Goal: Download file/media

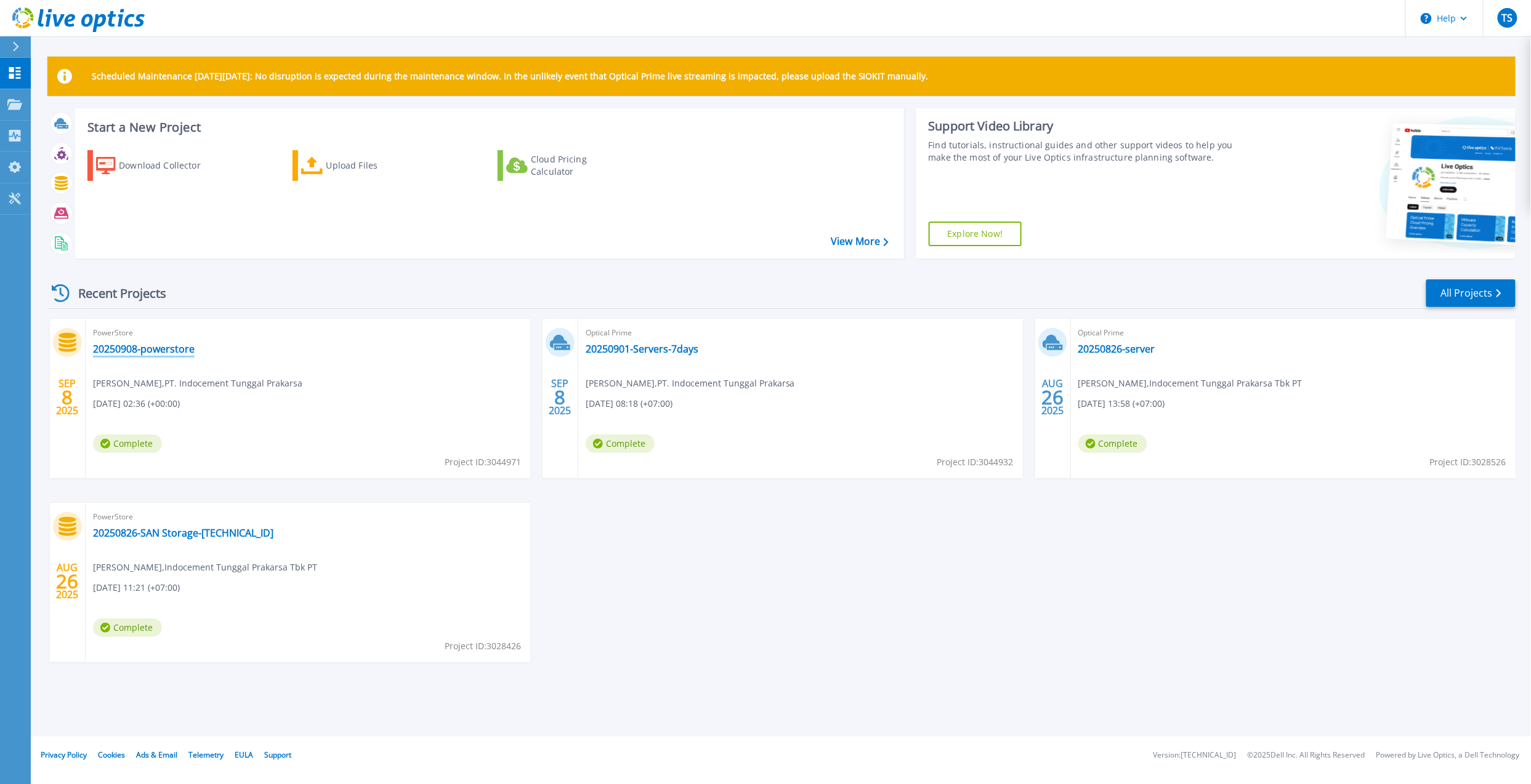
click at [147, 345] on link "20250908-powerstore" at bounding box center [144, 348] width 102 height 12
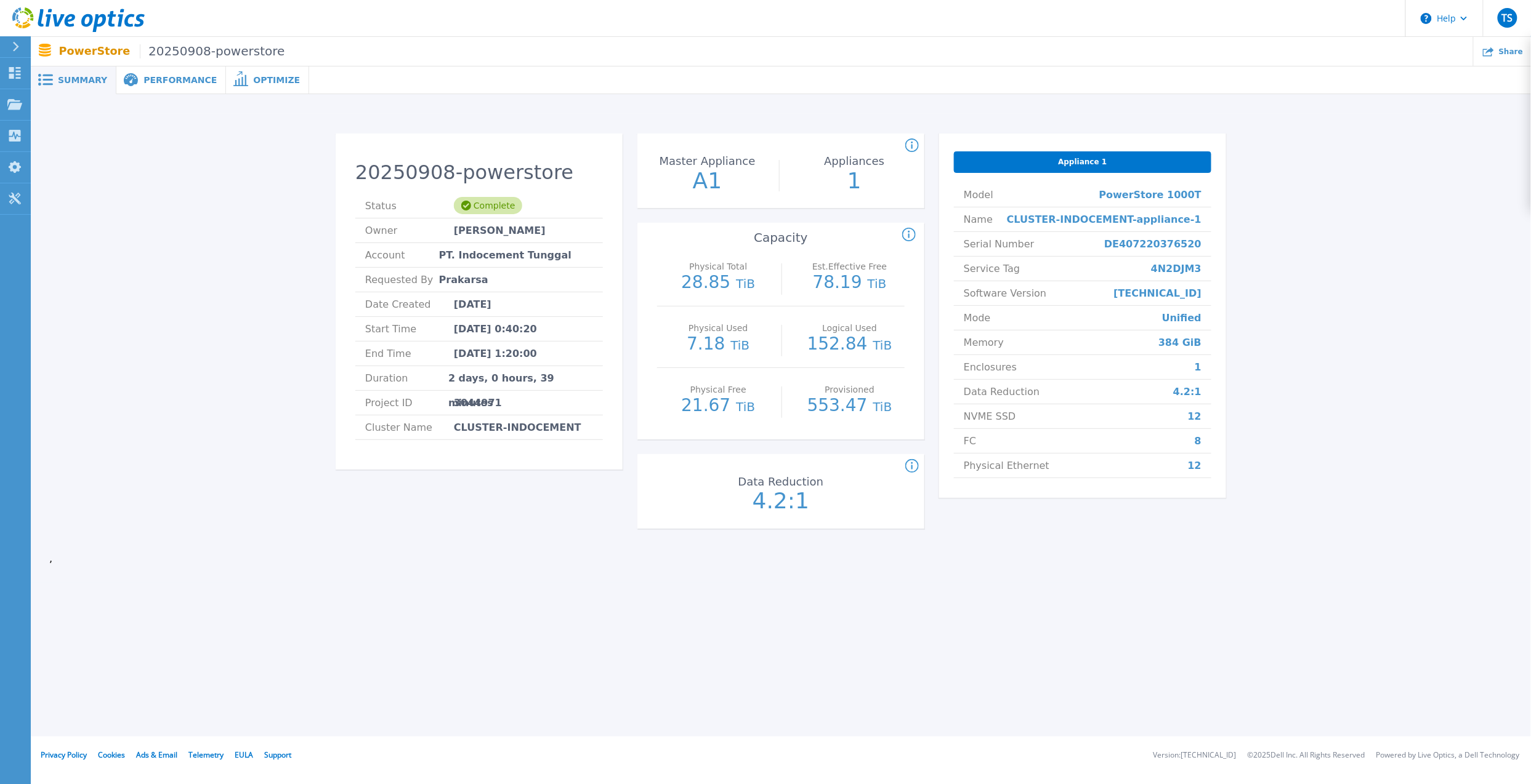
click at [253, 82] on span "Optimize" at bounding box center [276, 80] width 47 height 9
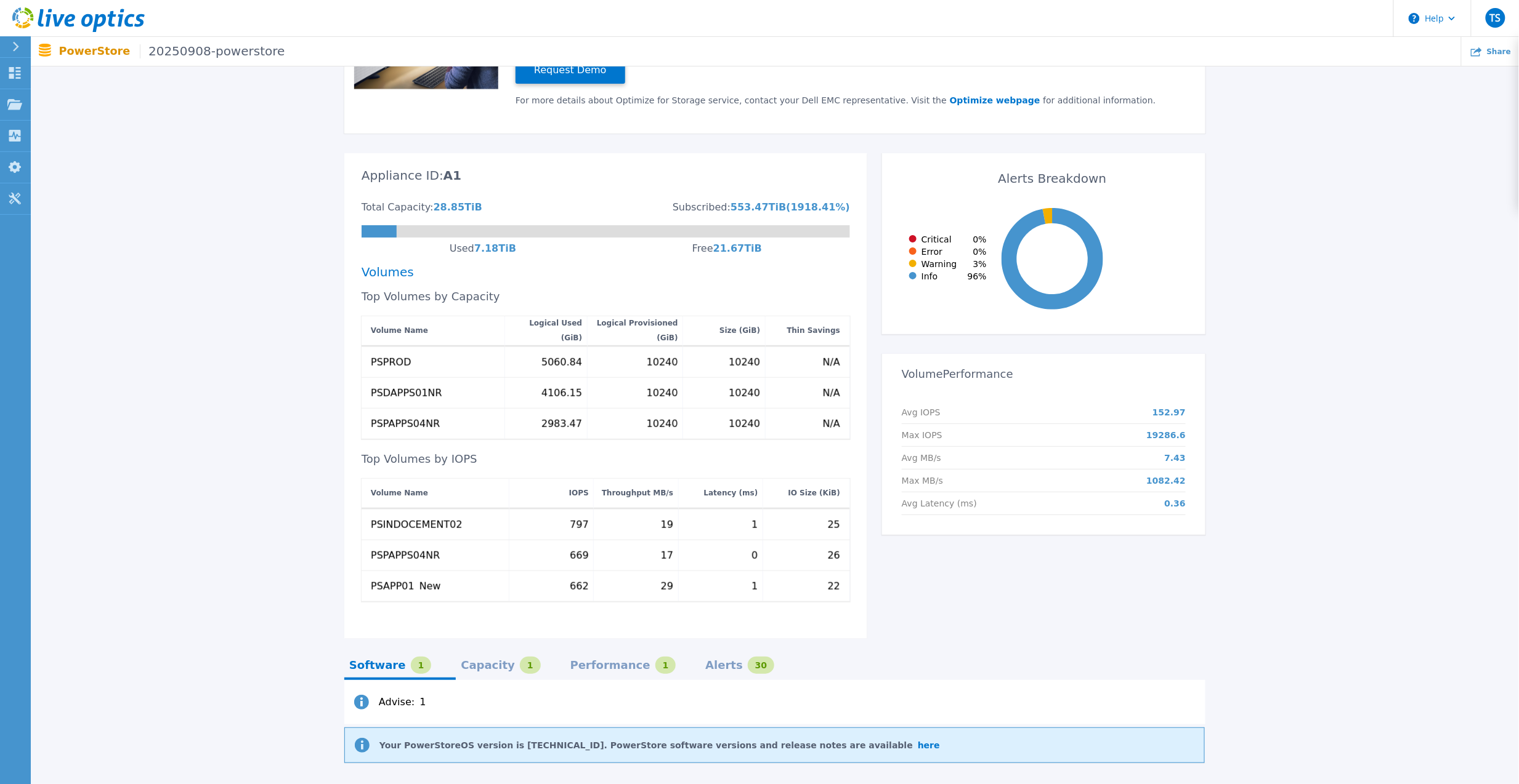
scroll to position [247, 0]
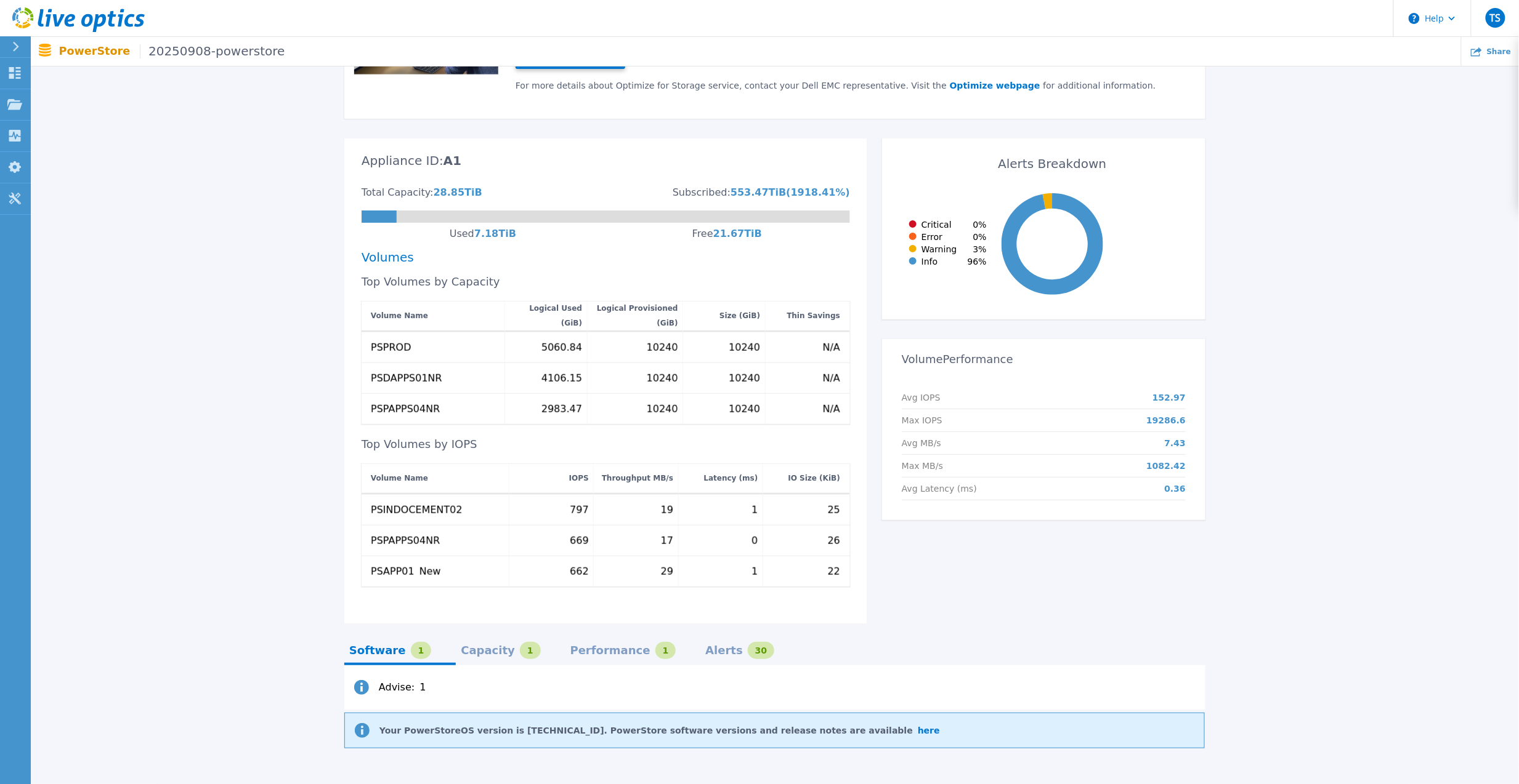
click at [20, 48] on div at bounding box center [21, 47] width 20 height 21
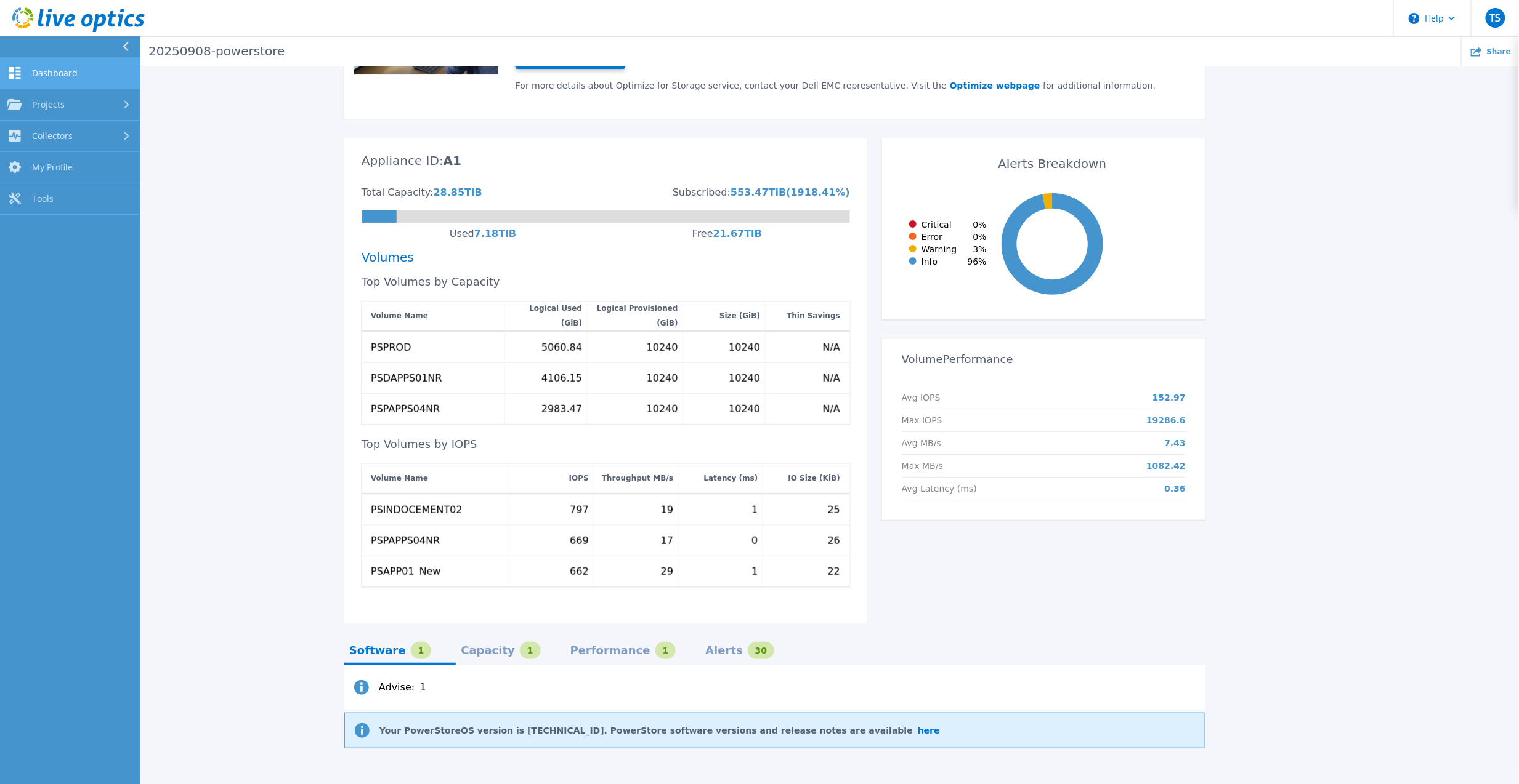
click at [64, 69] on span "Dashboard" at bounding box center [54, 74] width 45 height 12
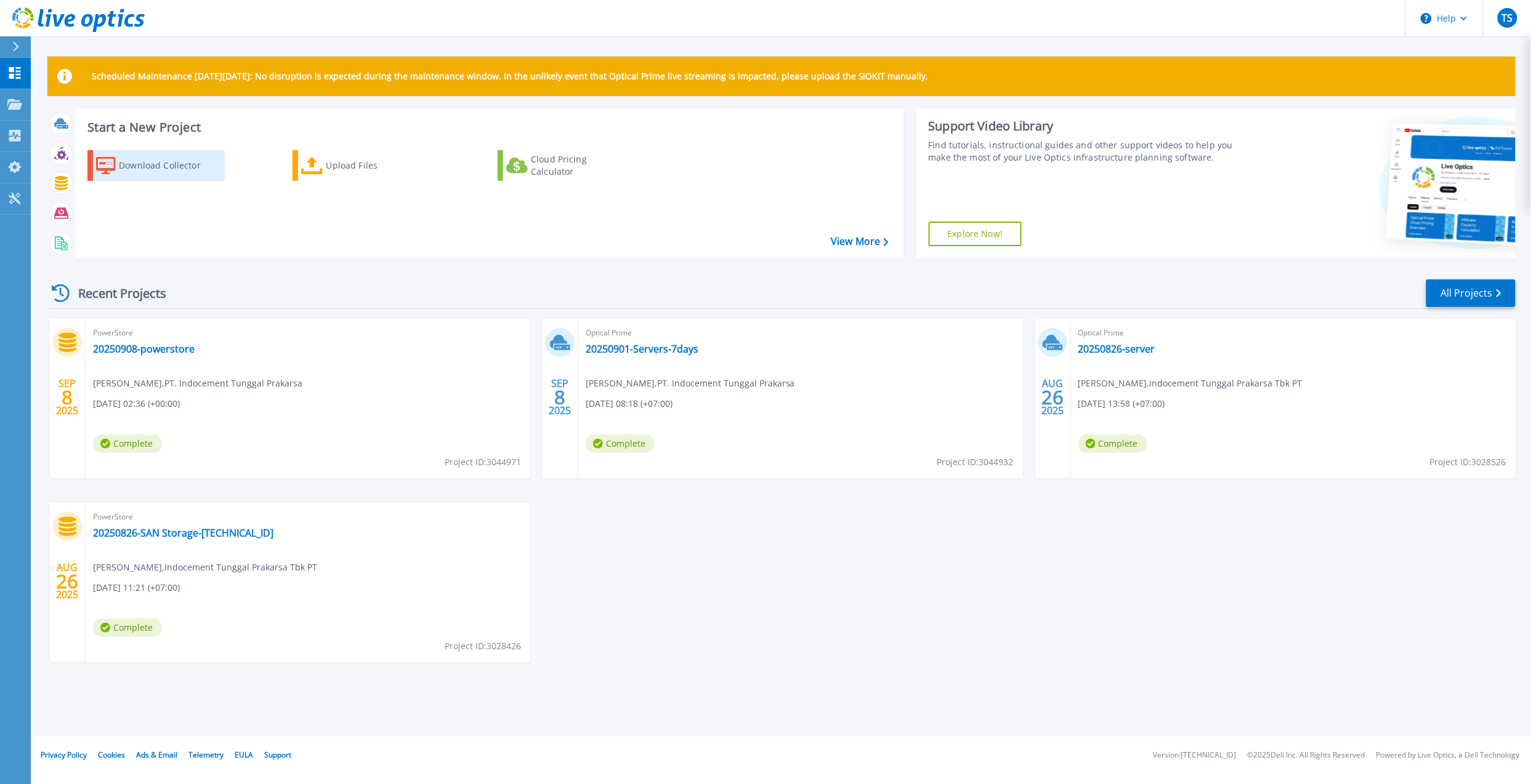
click at [154, 168] on div "Download Collector" at bounding box center [168, 166] width 99 height 25
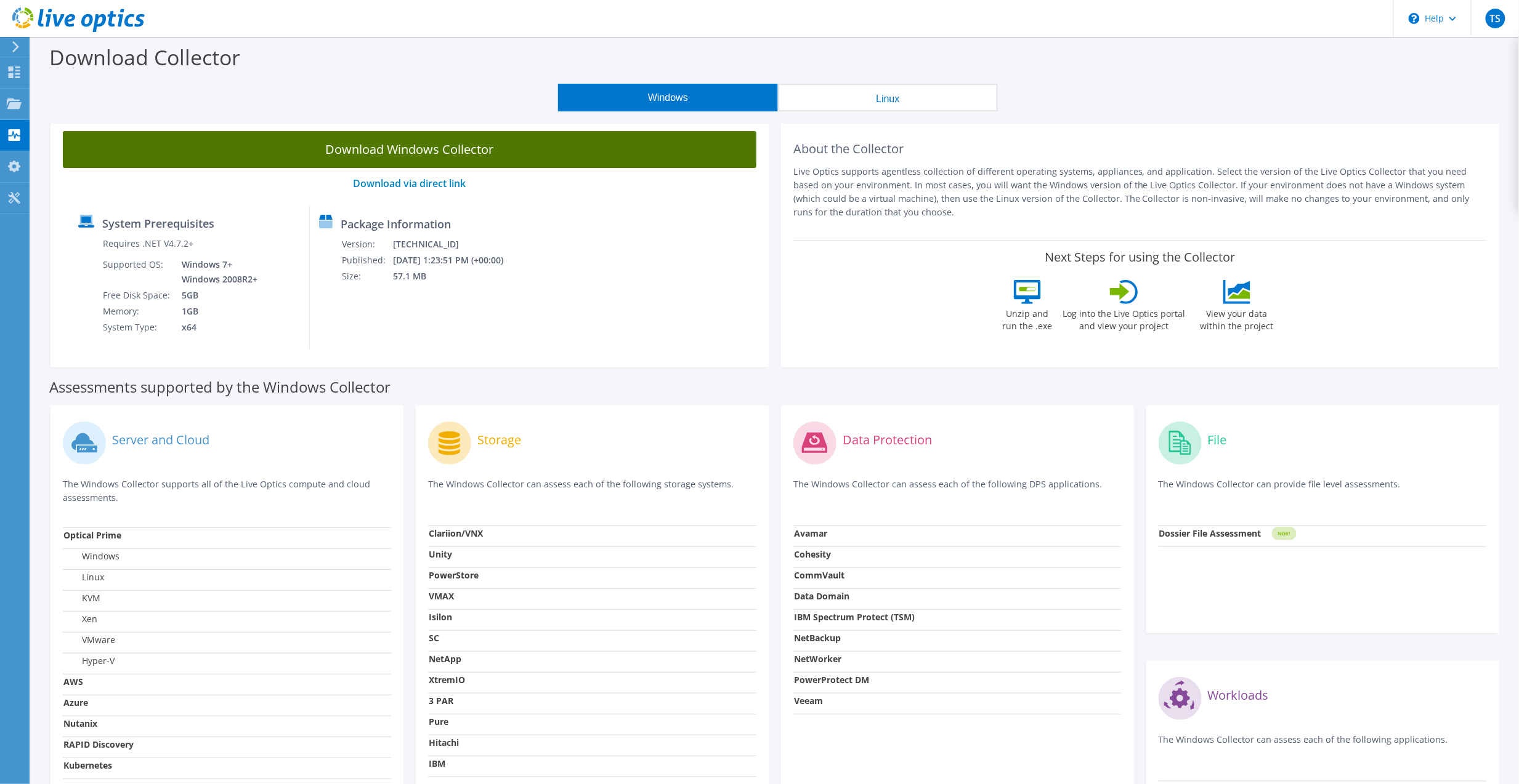
click at [630, 158] on link "Download Windows Collector" at bounding box center [409, 150] width 693 height 36
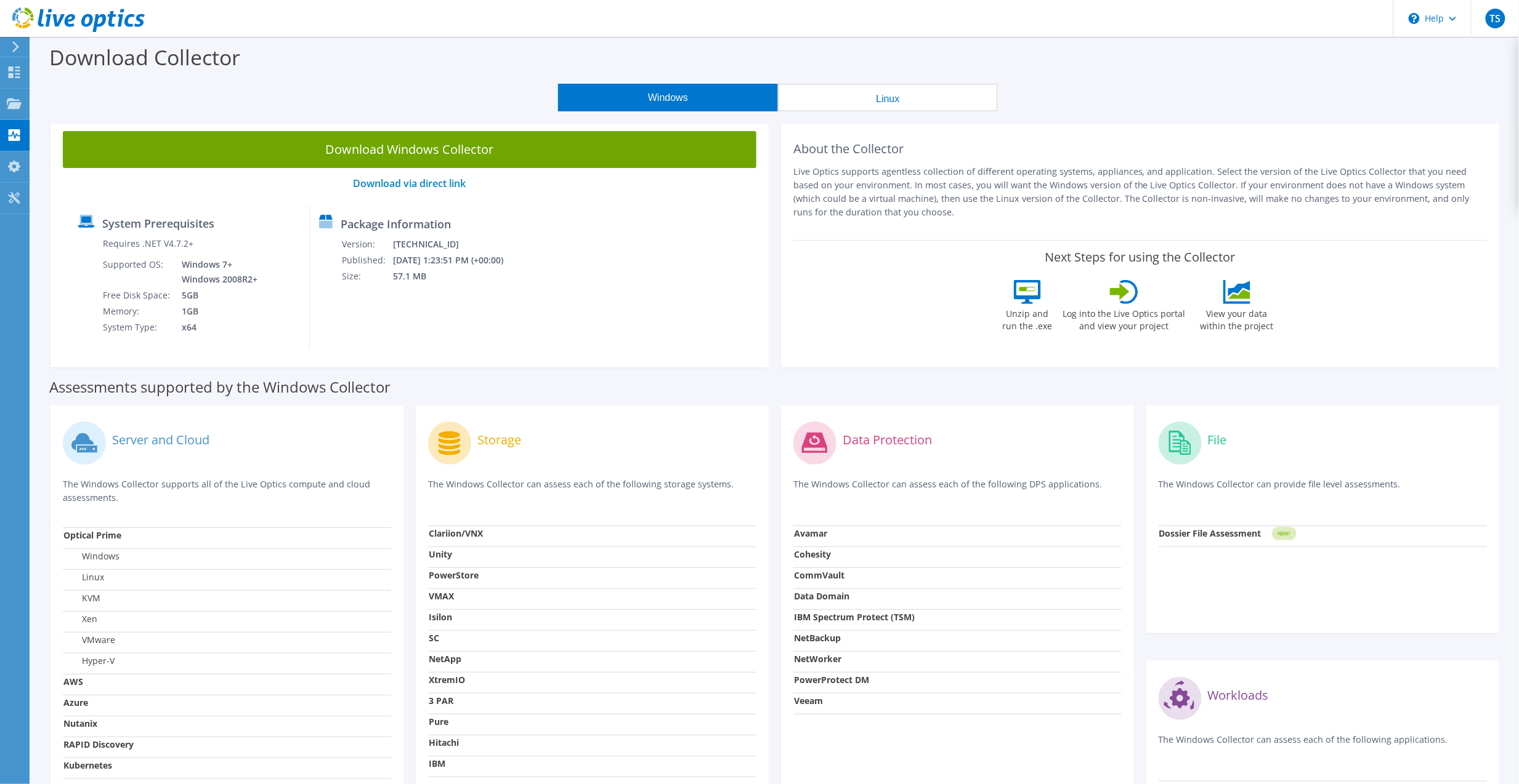
click at [12, 48] on icon at bounding box center [16, 47] width 10 height 12
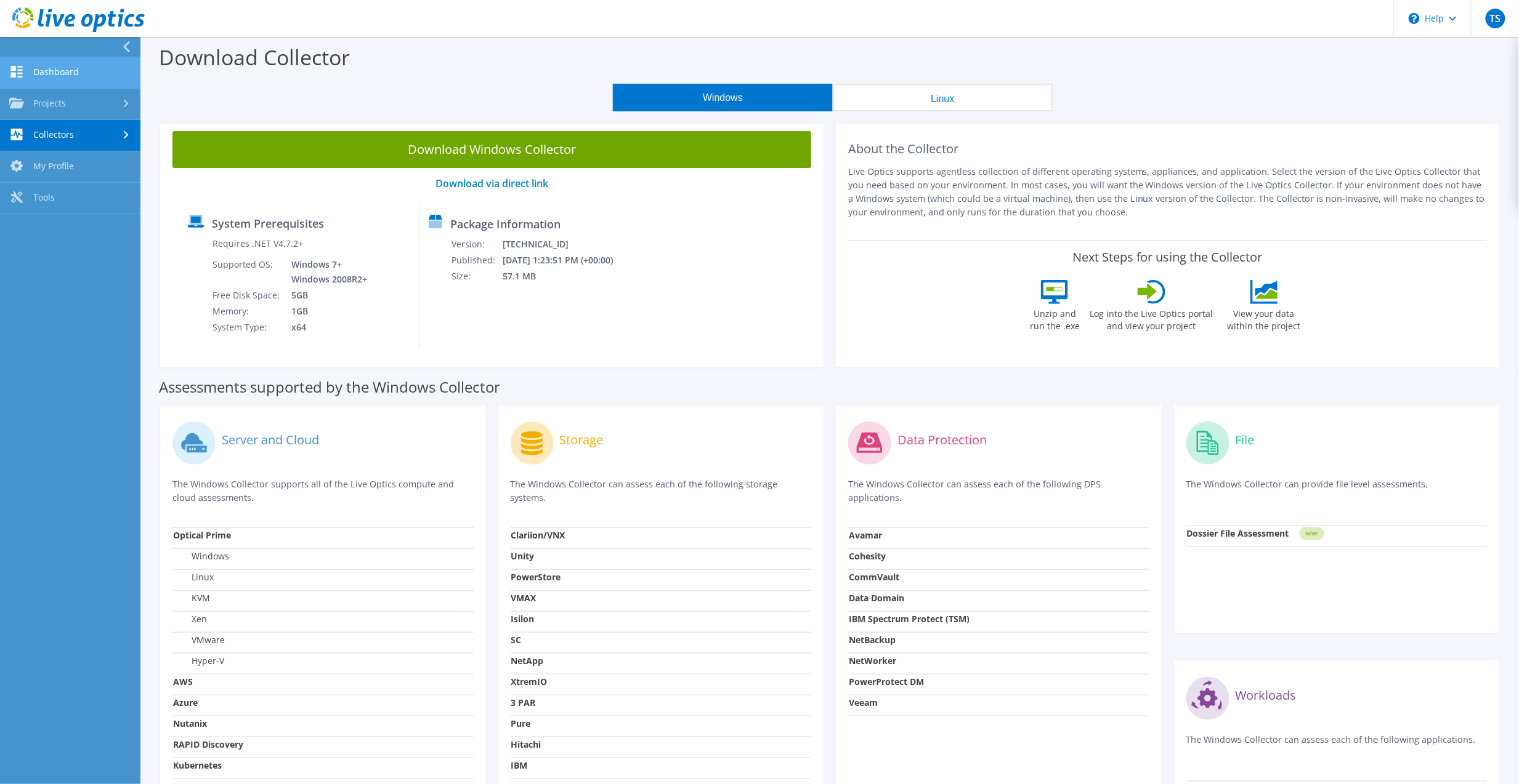
click at [73, 65] on link "Dashboard" at bounding box center [70, 73] width 140 height 32
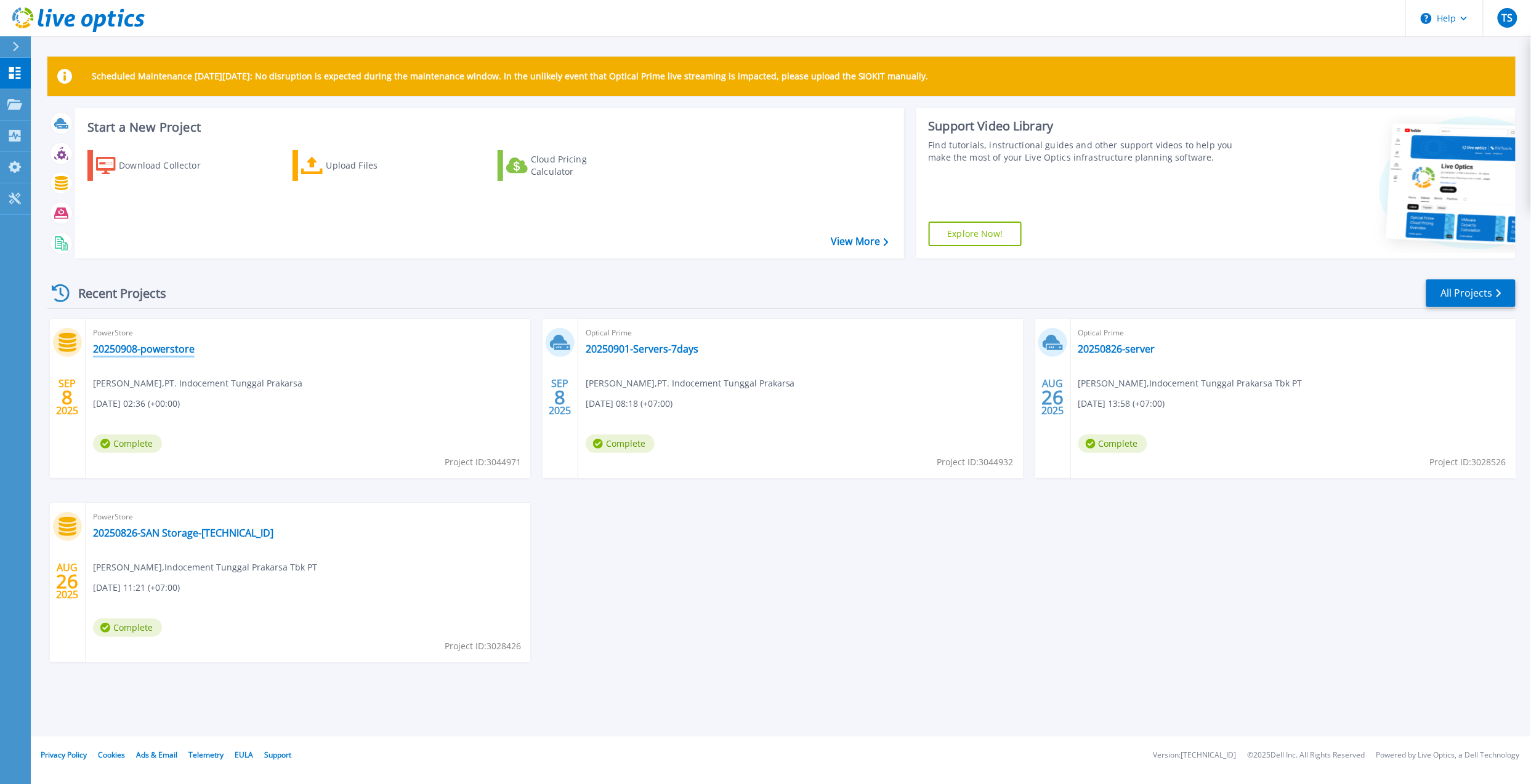
click at [166, 352] on link "20250908-powerstore" at bounding box center [144, 348] width 102 height 12
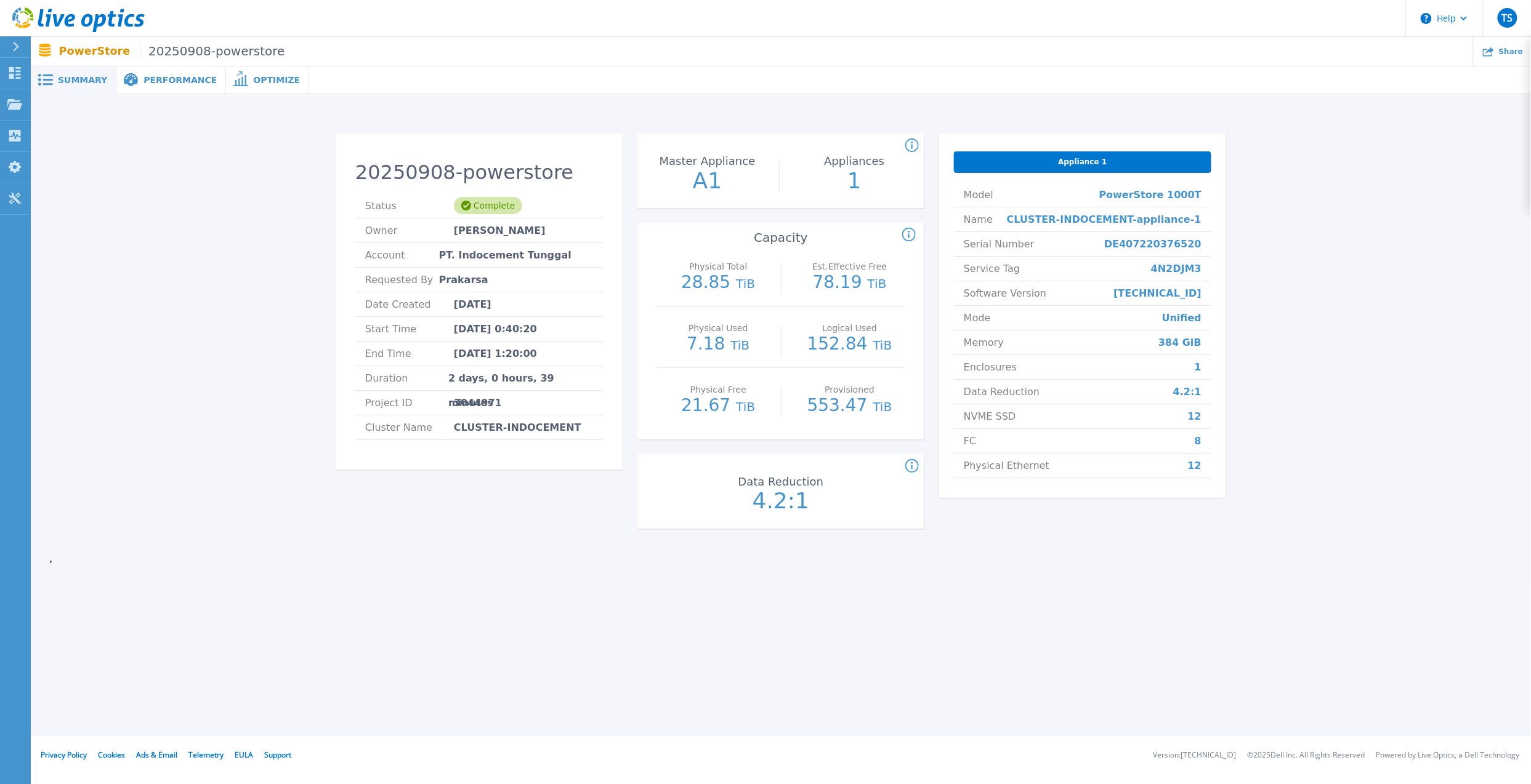
click at [232, 69] on div "Optimize" at bounding box center [267, 80] width 84 height 28
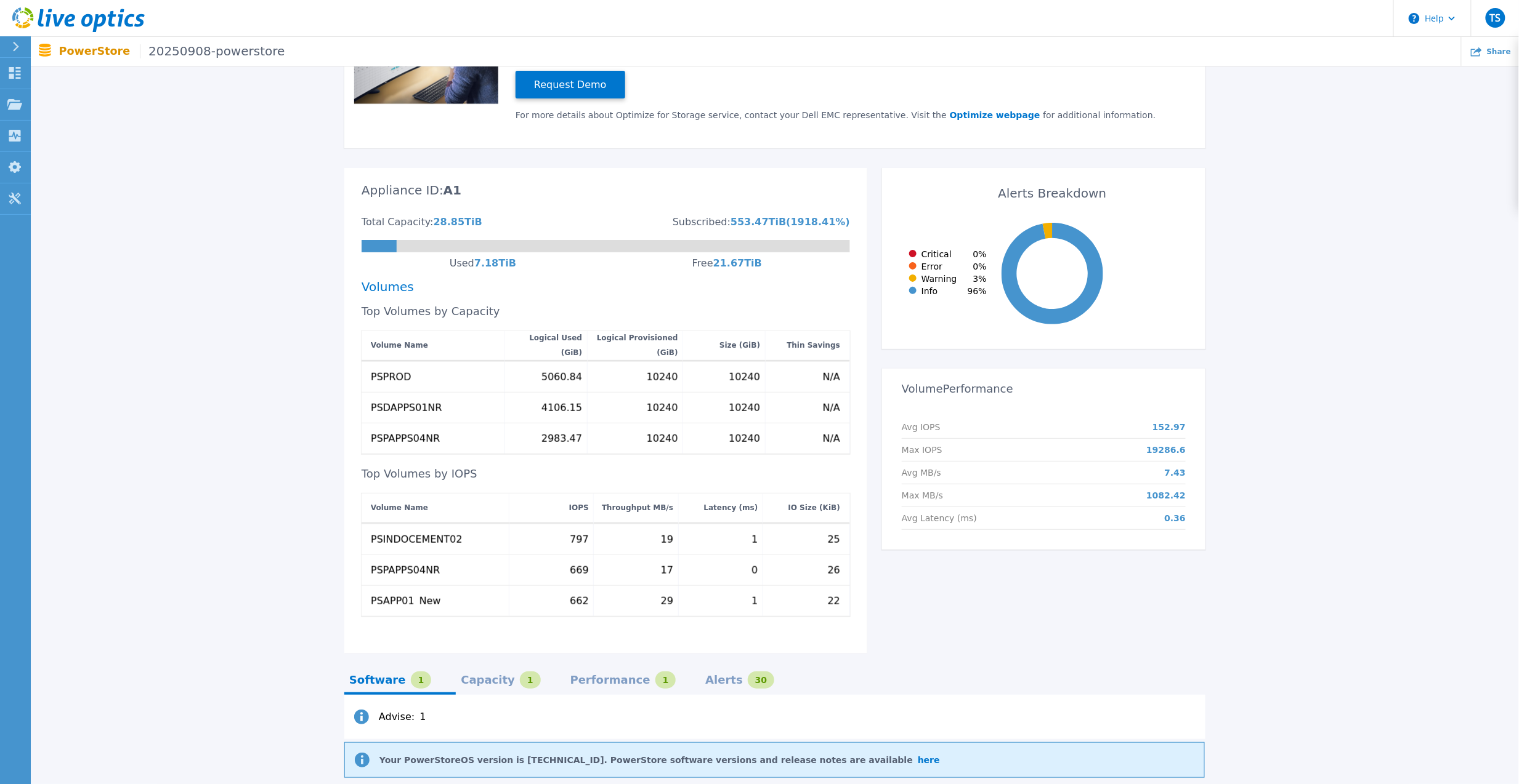
scroll to position [247, 0]
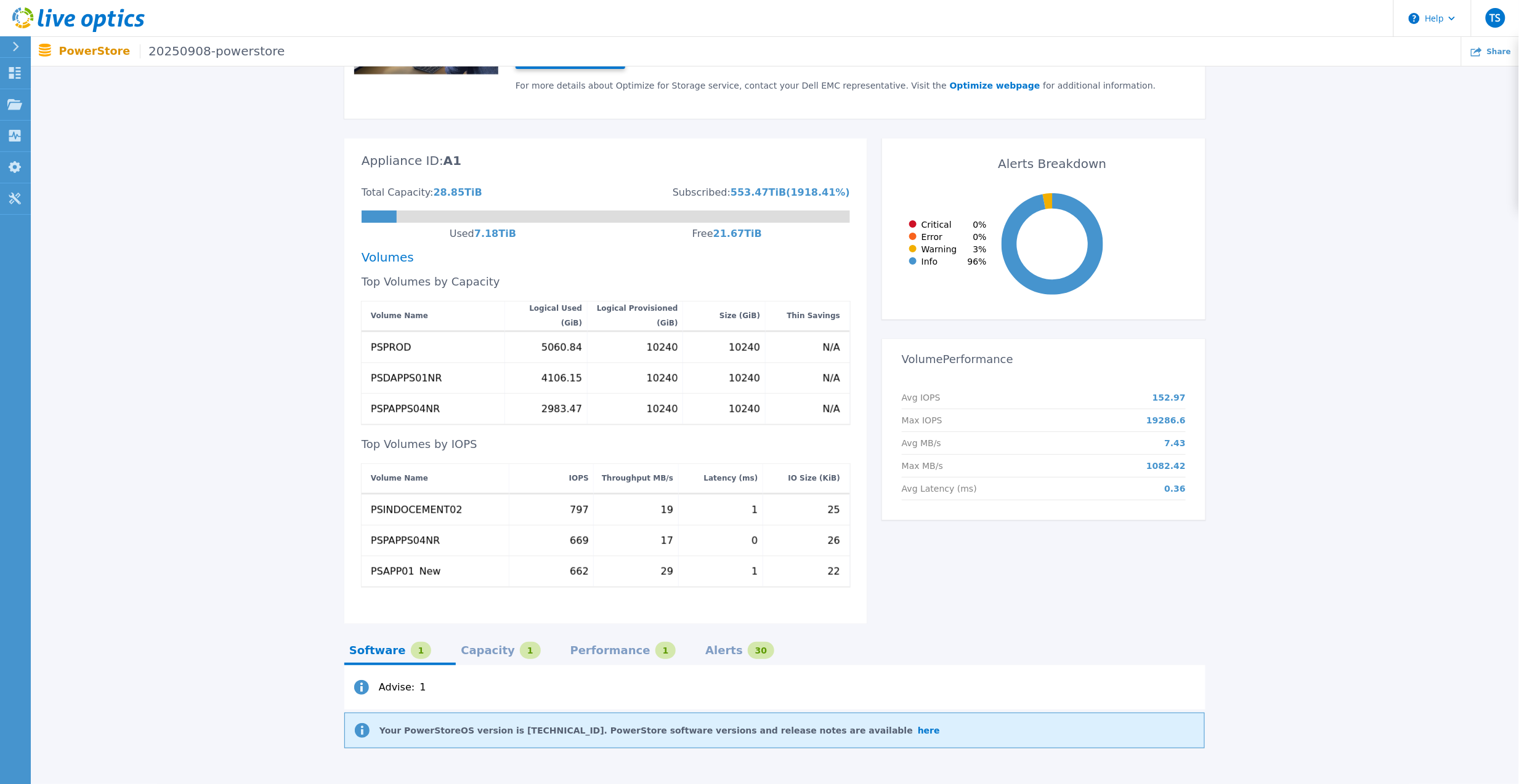
click at [570, 646] on div "Performance" at bounding box center [610, 651] width 80 height 10
click at [473, 646] on div "Capacity" at bounding box center [488, 651] width 54 height 10
click at [379, 646] on div "Software" at bounding box center [377, 651] width 57 height 10
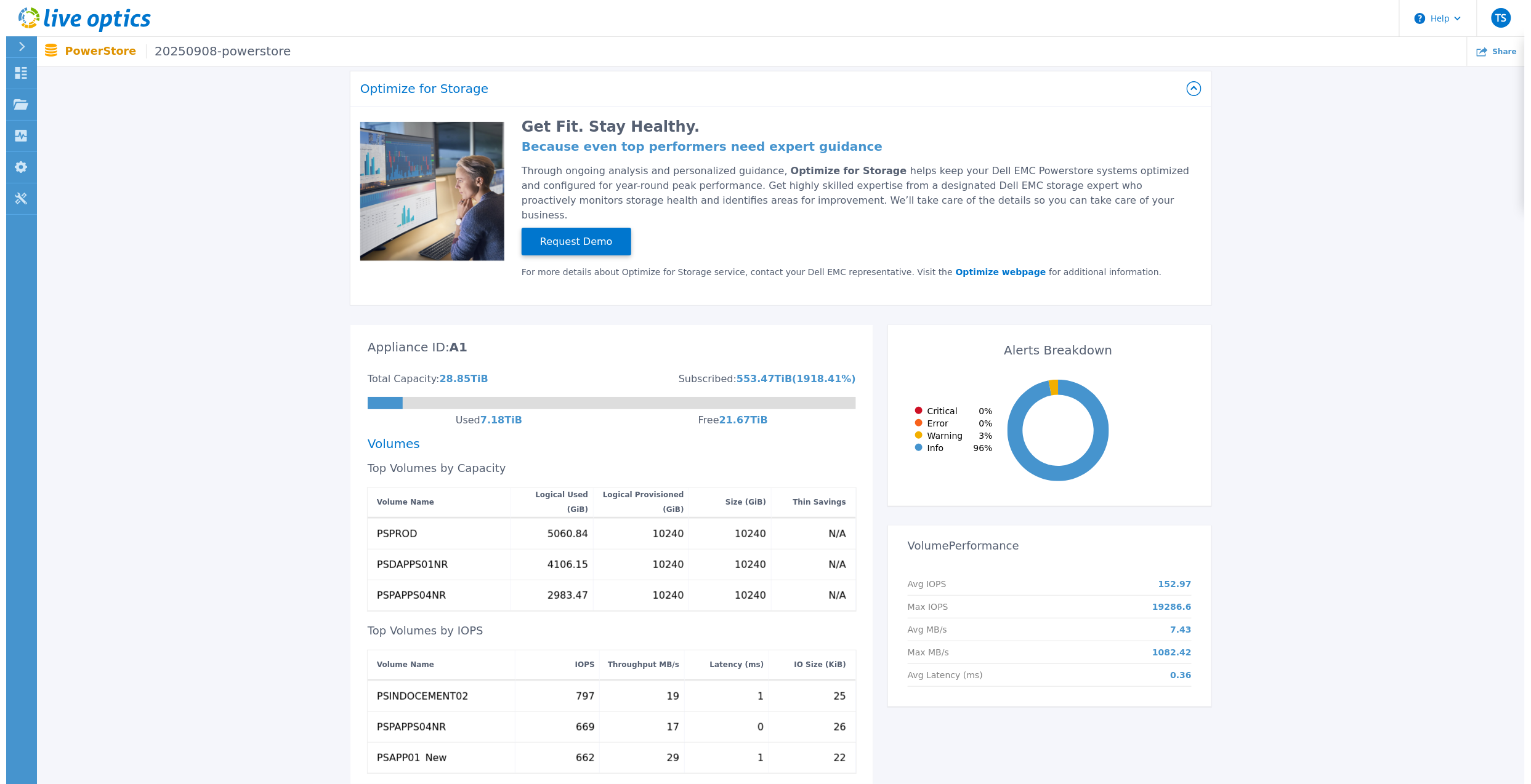
scroll to position [0, 0]
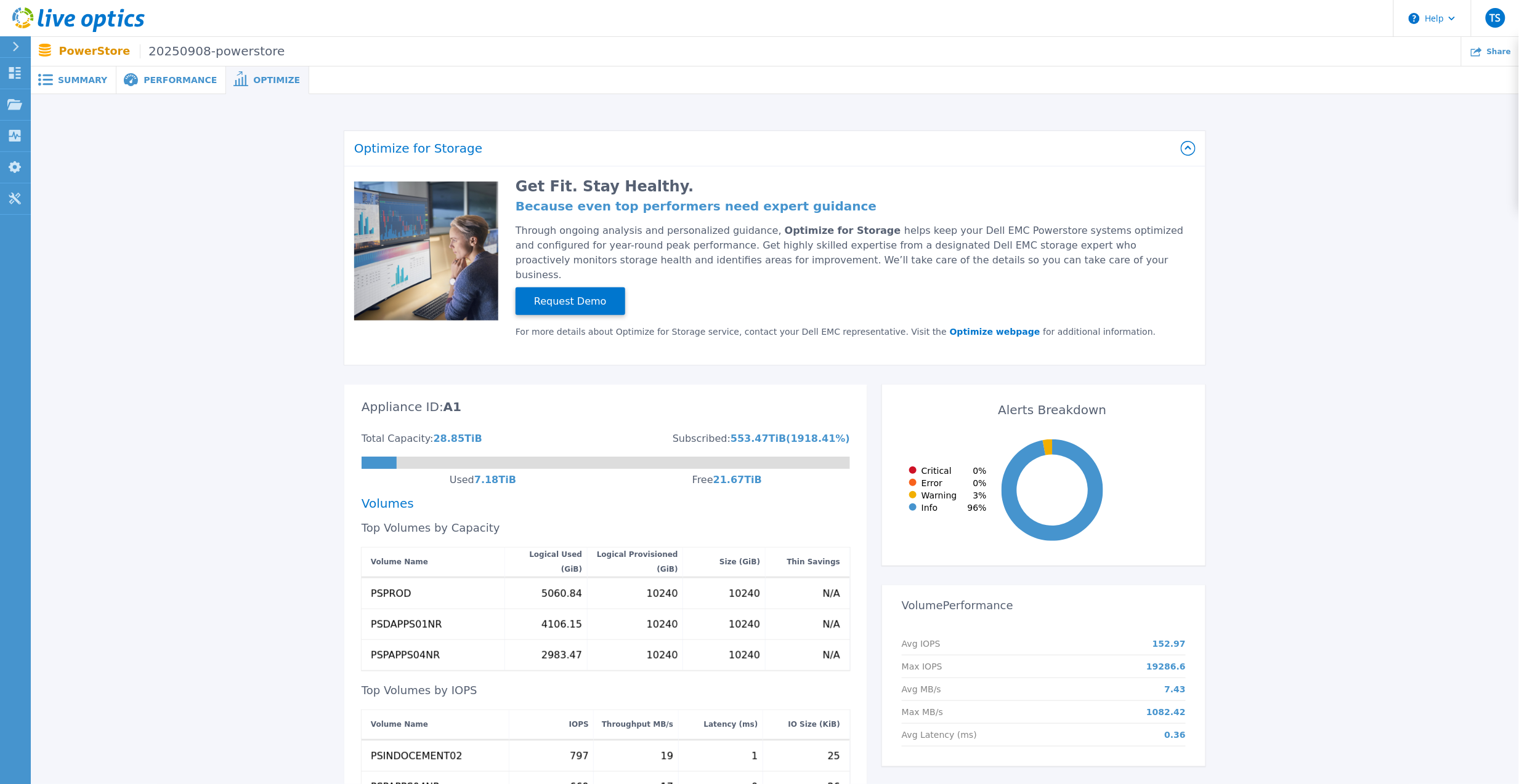
click at [68, 76] on span "Summary" at bounding box center [82, 80] width 49 height 9
